Goal: Task Accomplishment & Management: Manage account settings

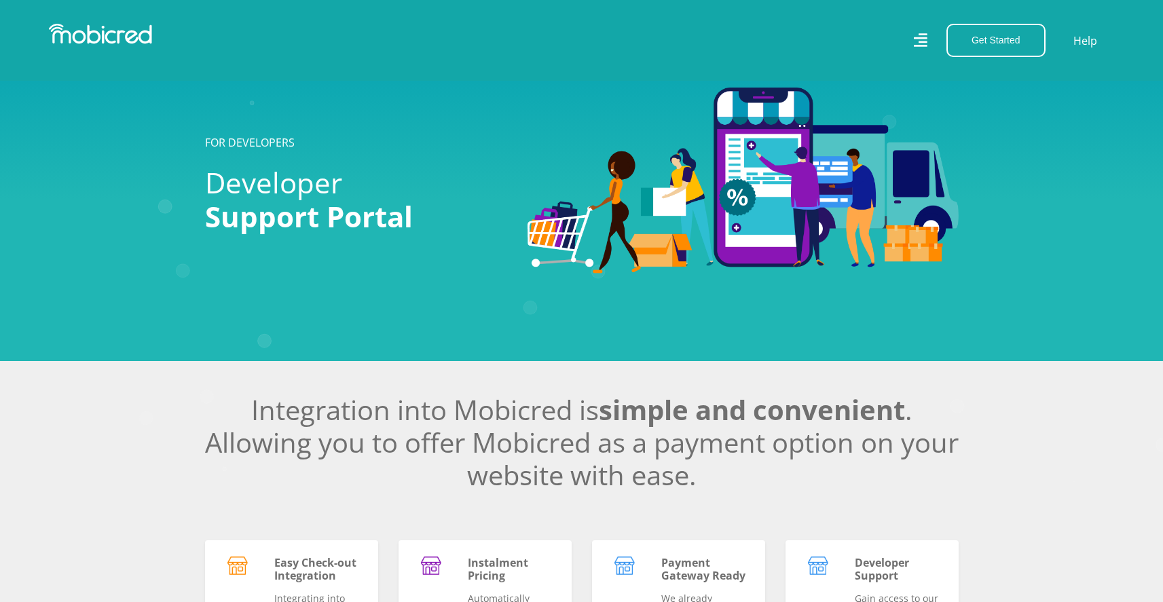
scroll to position [672, 0]
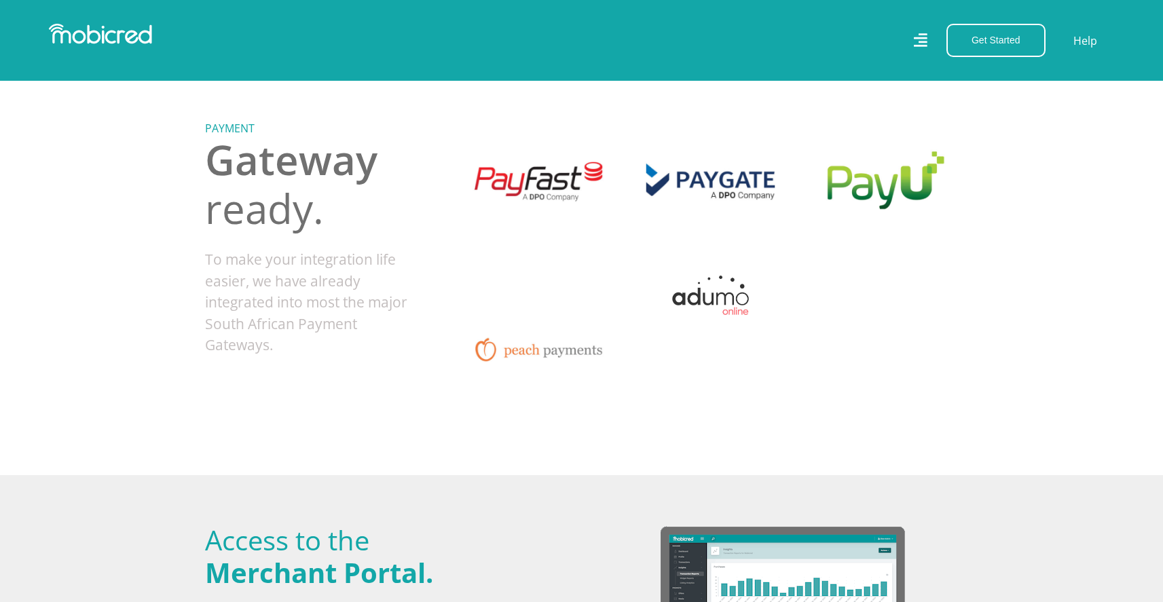
click at [888, 48] on div "Get Started Open an Account Account Holder Login Help" at bounding box center [853, 40] width 543 height 33
click at [928, 39] on div "Get Started Open an Account Account Holder Login Help" at bounding box center [853, 40] width 543 height 33
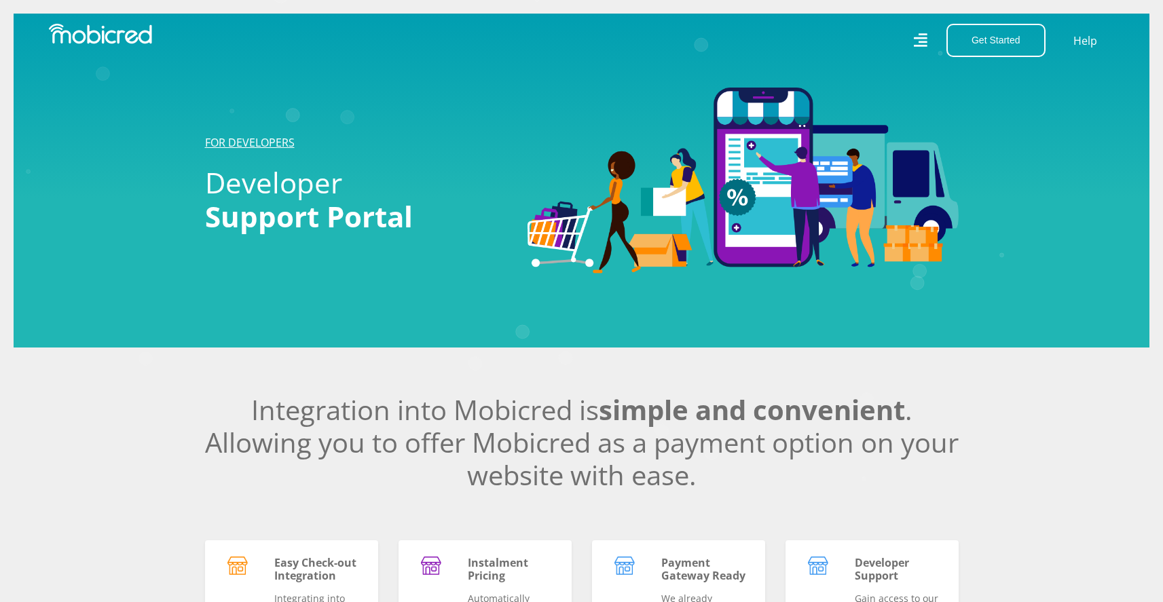
click at [250, 143] on link "FOR DEVELOPERS" at bounding box center [250, 142] width 90 height 15
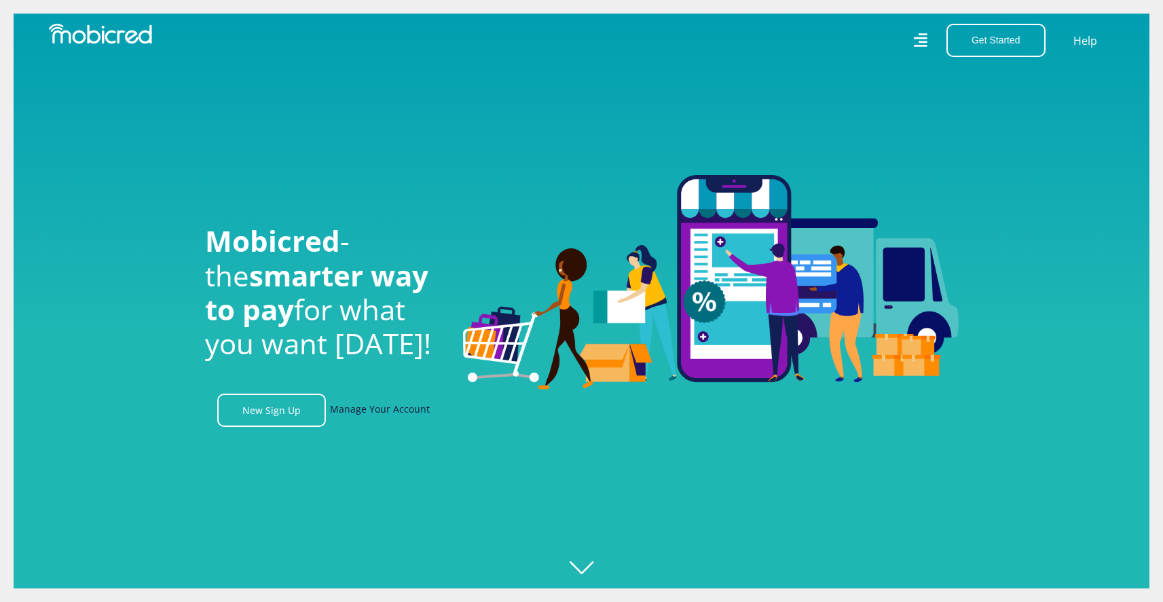
click at [368, 414] on link "Manage Your Account" at bounding box center [380, 410] width 100 height 33
